Goal: Information Seeking & Learning: Learn about a topic

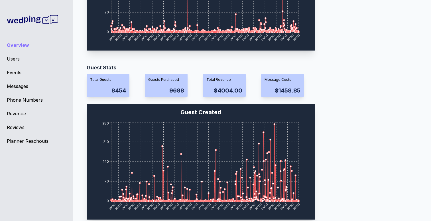
scroll to position [504, 0]
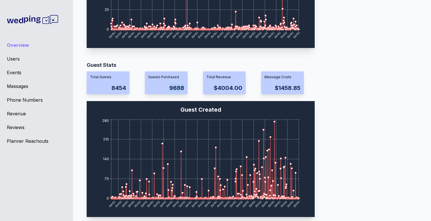
drag, startPoint x: 170, startPoint y: 88, endPoint x: 192, endPoint y: 89, distance: 22.0
click at [192, 89] on div "Total Guests 8454 Guests Purchased 9688 Total Revenue $4004.00 Message Costs $1…" at bounding box center [201, 82] width 228 height 23
click at [369, 112] on div "Guest Stats Total Guests 8454 Guests Purchased 9688 Total Revenue $4004.00 Mess…" at bounding box center [250, 141] width 326 height 160
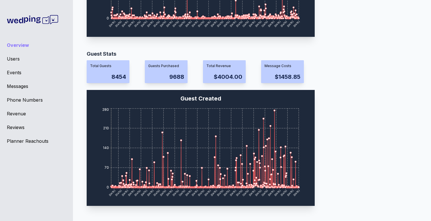
scroll to position [518, 0]
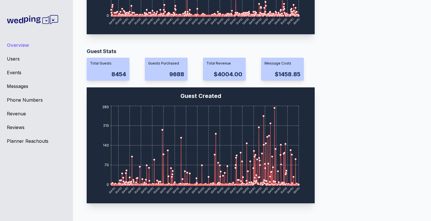
click at [12, 73] on div "Events" at bounding box center [36, 72] width 59 height 7
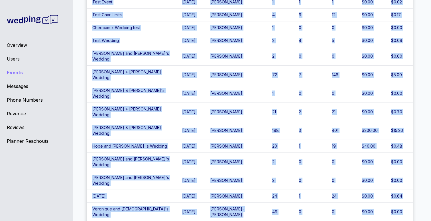
scroll to position [3209, 0]
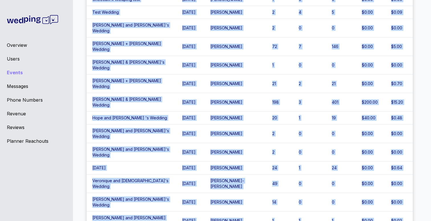
drag, startPoint x: 91, startPoint y: 41, endPoint x: 405, endPoint y: 201, distance: 353.0
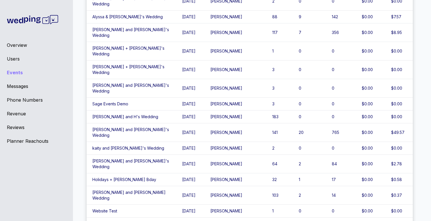
scroll to position [2551, 0]
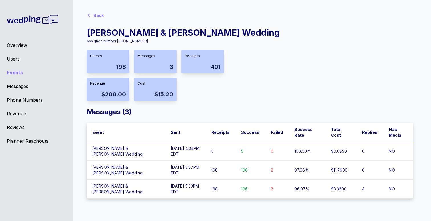
click at [303, 68] on div "Back [PERSON_NAME] & [PERSON_NAME] Wedding Assigned number: [PHONE_NUMBER] Gues…" at bounding box center [250, 103] width 326 height 189
click at [14, 57] on div "Users" at bounding box center [36, 58] width 59 height 7
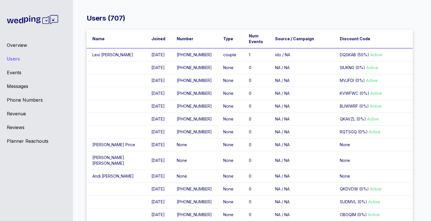
click at [100, 56] on td "Lexi [PERSON_NAME]" at bounding box center [116, 54] width 59 height 13
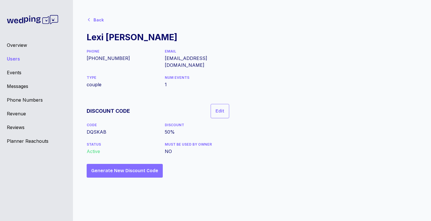
click at [13, 72] on div "Events" at bounding box center [36, 72] width 59 height 7
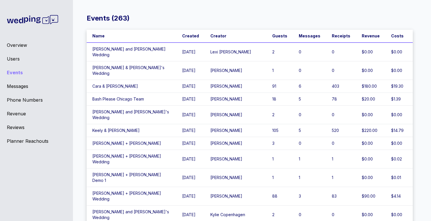
click at [134, 50] on td "[PERSON_NAME] and [PERSON_NAME] Wedding" at bounding box center [132, 51] width 90 height 19
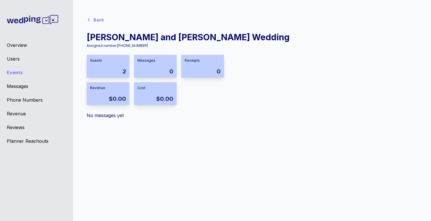
click at [89, 19] on icon at bounding box center [89, 19] width 5 height 5
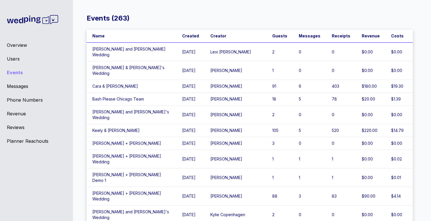
click at [16, 58] on div "Users" at bounding box center [36, 58] width 59 height 7
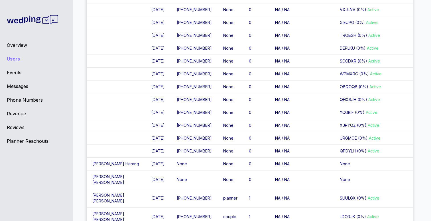
scroll to position [4313, 0]
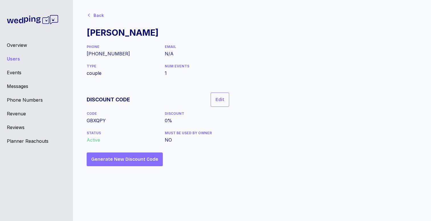
scroll to position [5, 0]
click at [8, 72] on div "Events" at bounding box center [36, 72] width 59 height 7
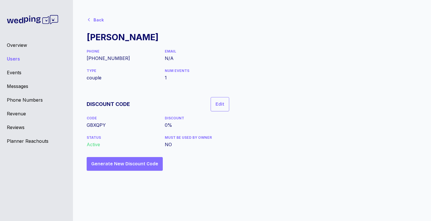
click at [12, 74] on div "Events" at bounding box center [36, 72] width 59 height 7
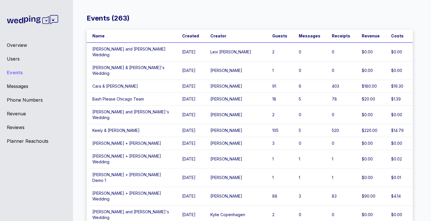
click at [15, 58] on div "Users" at bounding box center [36, 58] width 59 height 7
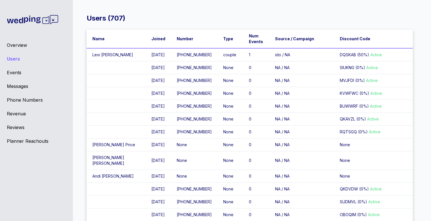
click at [15, 72] on div "Events" at bounding box center [36, 72] width 59 height 7
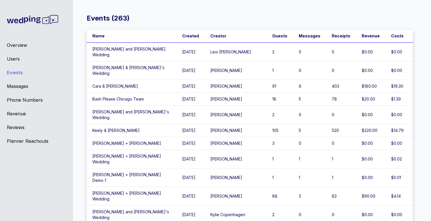
click at [15, 60] on div "Users" at bounding box center [36, 58] width 59 height 7
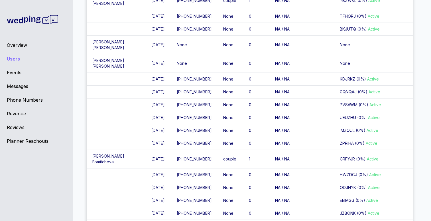
scroll to position [4302, 0]
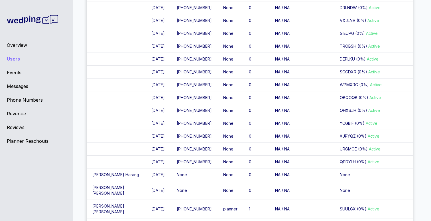
click at [15, 73] on div "Events" at bounding box center [36, 72] width 59 height 7
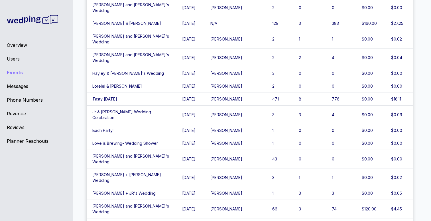
scroll to position [529, 0]
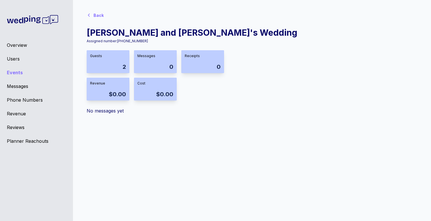
click at [249, 118] on div "Events ( 263 ) Name Created Creator Guests Messages Receipts Revenue Costs [PER…" at bounding box center [250, 68] width 326 height 119
click at [96, 14] on div "Back" at bounding box center [98, 16] width 10 height 6
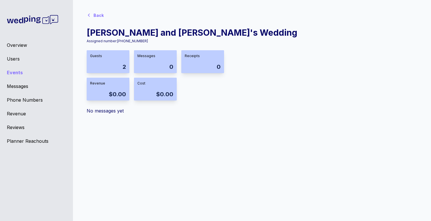
click at [101, 14] on div "Back" at bounding box center [98, 16] width 10 height 6
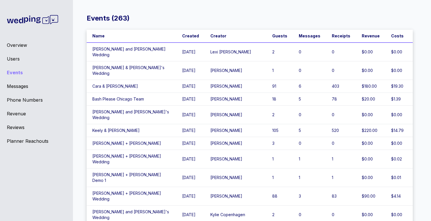
click at [285, 16] on div "Events ( 263 )" at bounding box center [250, 18] width 326 height 9
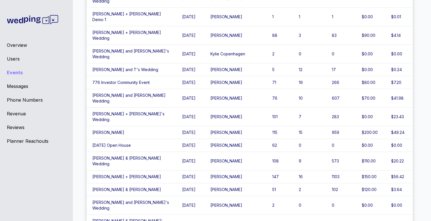
scroll to position [193, 0]
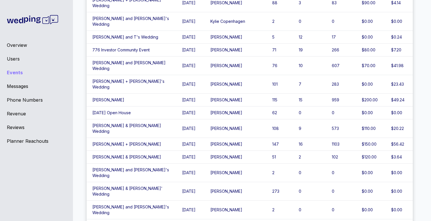
click at [130, 182] on td "[PERSON_NAME] & [PERSON_NAME]' Wedding" at bounding box center [132, 191] width 90 height 19
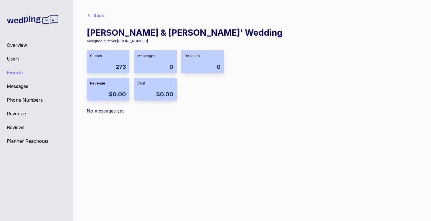
scroll to position [5, 0]
click at [90, 15] on icon at bounding box center [89, 15] width 5 height 5
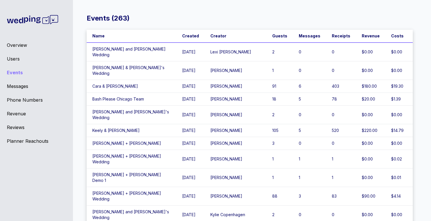
click at [18, 139] on div "Planner Reachouts" at bounding box center [36, 140] width 59 height 7
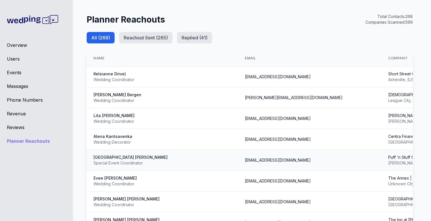
scroll to position [109, 0]
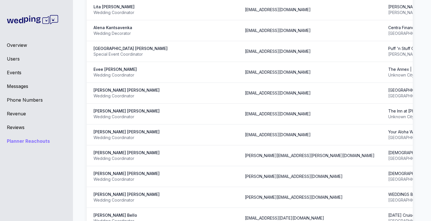
click at [12, 45] on div "Overview" at bounding box center [36, 45] width 59 height 7
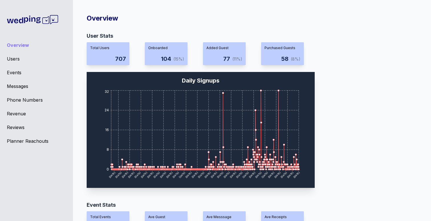
click at [15, 70] on div "Events" at bounding box center [36, 72] width 59 height 7
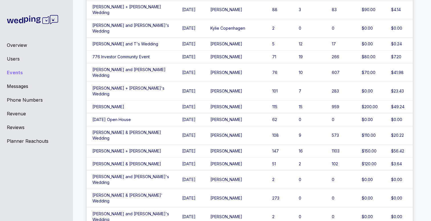
scroll to position [188, 0]
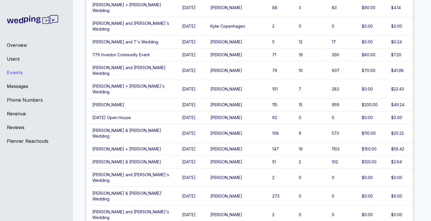
click at [15, 58] on div "Users" at bounding box center [36, 58] width 59 height 7
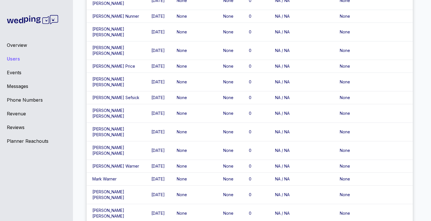
scroll to position [7840, 0]
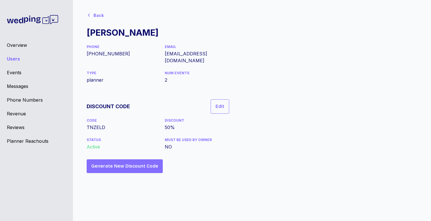
click at [257, 157] on div "Back [PERSON_NAME] PHONE [PHONE_NUMBER] EMAIL [EMAIL_ADDRESS][DOMAIN_NAME] TYPE…" at bounding box center [250, 91] width 326 height 164
click at [168, 62] on div "PHONE [PHONE_NUMBER] EMAIL [EMAIL_ADDRESS][DOMAIN_NAME] TYPE planner NUM EVENTS…" at bounding box center [158, 63] width 142 height 39
click at [101, 15] on div "Back" at bounding box center [98, 16] width 10 height 6
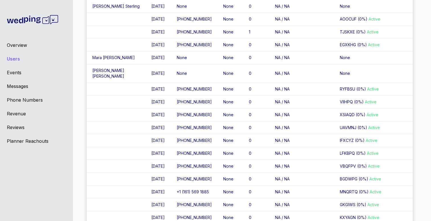
scroll to position [8384, 0]
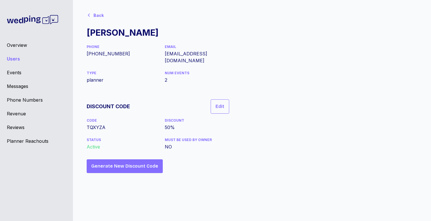
scroll to position [5, 0]
click at [86, 13] on div "Users ( 707 ) Name Joined Number Type Num Events Source / Campaign Discount Cod…" at bounding box center [249, 110] width 362 height 221
click at [88, 15] on icon at bounding box center [89, 15] width 2 height 3
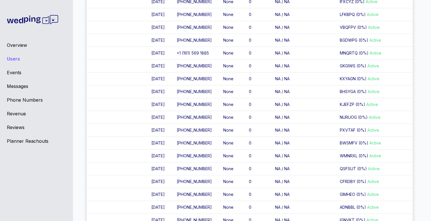
scroll to position [8470, 0]
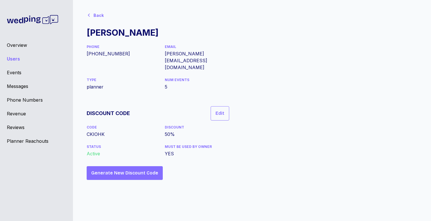
scroll to position [5, 0]
click at [92, 14] on div "Back" at bounding box center [96, 14] width 19 height 11
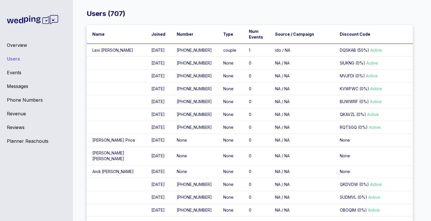
scroll to position [8470, 0]
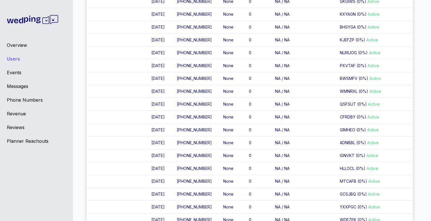
click at [17, 70] on div "Events" at bounding box center [36, 72] width 59 height 7
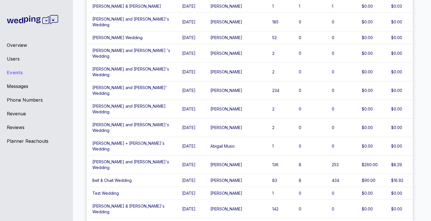
scroll to position [1810, 0]
click at [15, 60] on div "Users" at bounding box center [36, 58] width 59 height 7
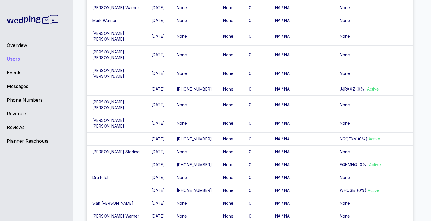
scroll to position [9889, 0]
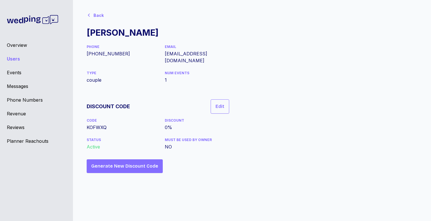
click at [16, 72] on div "Events" at bounding box center [36, 72] width 59 height 7
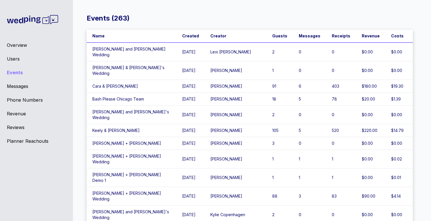
scroll to position [1862, 0]
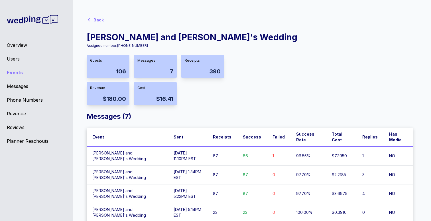
click at [329, 76] on div "Back [PERSON_NAME] and [PERSON_NAME]'s Wedding Assigned number: [PHONE_NUMBER] …" at bounding box center [250, 146] width 326 height 264
click at [98, 21] on div "Back" at bounding box center [98, 20] width 10 height 6
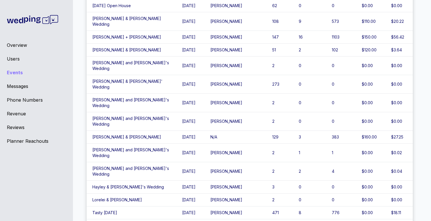
scroll to position [300, 0]
click at [226, 206] on td "[PERSON_NAME]" at bounding box center [236, 212] width 62 height 13
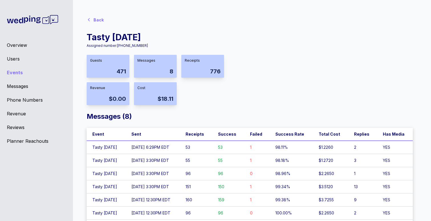
click at [113, 146] on td "Tasty [DATE]" at bounding box center [106, 146] width 39 height 13
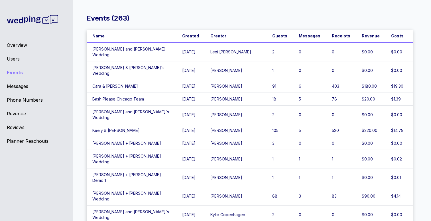
click at [14, 57] on div "Users" at bounding box center [36, 58] width 59 height 7
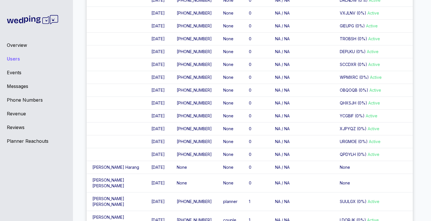
scroll to position [4314, 0]
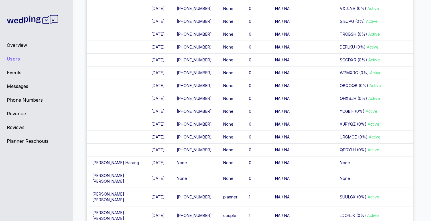
drag, startPoint x: 116, startPoint y: 101, endPoint x: 76, endPoint y: 102, distance: 40.2
click at [76, 102] on div "Users ( 707 ) Name Joined Number Type Num Events Source / Campaign Discount Cod…" at bounding box center [215, 110] width 431 height 221
click at [77, 134] on div "Users ( 707 ) Name Joined Number Type Num Events Source / Campaign Discount Cod…" at bounding box center [215, 110] width 431 height 221
click at [8, 75] on div "Events" at bounding box center [36, 72] width 59 height 7
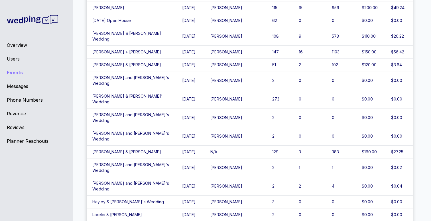
scroll to position [529, 0]
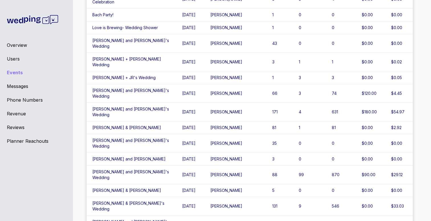
click at [14, 59] on div "Users" at bounding box center [36, 58] width 59 height 7
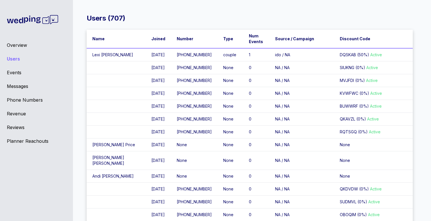
click at [30, 83] on div "Messages" at bounding box center [36, 86] width 59 height 7
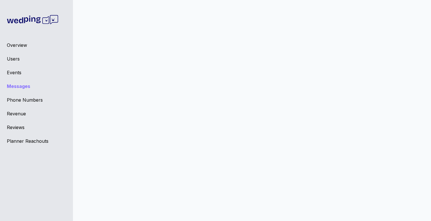
click at [20, 72] on div "Events" at bounding box center [36, 72] width 59 height 7
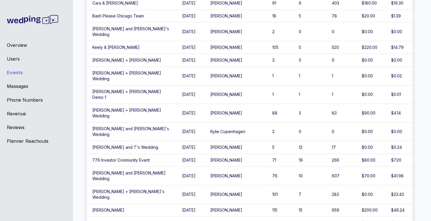
scroll to position [644, 0]
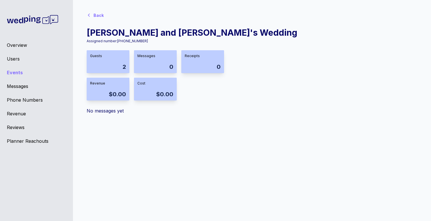
scroll to position [5, 0]
click at [254, 92] on div "Back [PERSON_NAME] and [PERSON_NAME]'s Wedding Assigned number: [PHONE_NUMBER] …" at bounding box center [250, 61] width 326 height 105
click at [98, 14] on div "Back" at bounding box center [98, 16] width 10 height 6
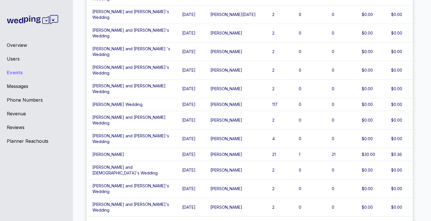
scroll to position [1234, 0]
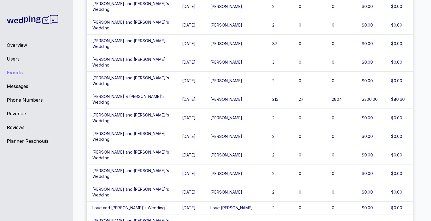
scroll to position [1307, 0]
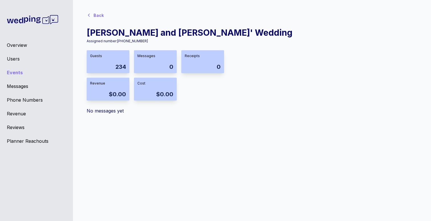
click at [94, 13] on div "Back" at bounding box center [98, 16] width 10 height 6
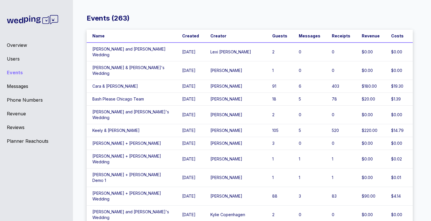
click at [113, 124] on td "Keely & [PERSON_NAME]" at bounding box center [132, 130] width 90 height 13
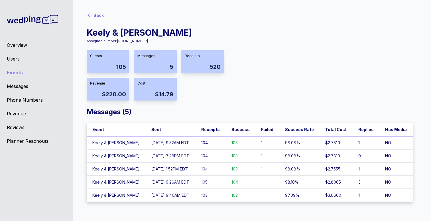
scroll to position [5, 0]
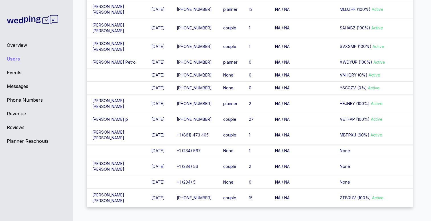
scroll to position [11040, 0]
